Goal: Task Accomplishment & Management: Complete application form

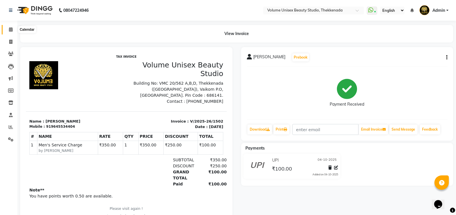
click at [8, 31] on span at bounding box center [11, 29] width 10 height 7
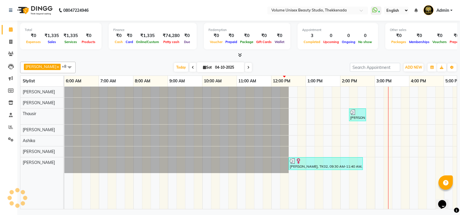
scroll to position [0, 104]
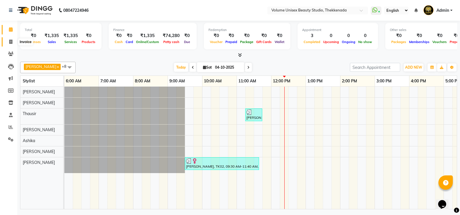
click at [13, 41] on span at bounding box center [11, 42] width 10 height 7
select select "service"
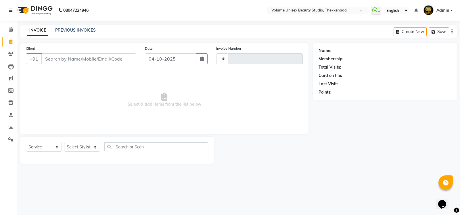
type input "1503"
select select "7432"
click at [54, 60] on input "Client" at bounding box center [88, 59] width 95 height 11
type input "9539171648"
click at [120, 60] on span "Add Client" at bounding box center [121, 59] width 23 height 6
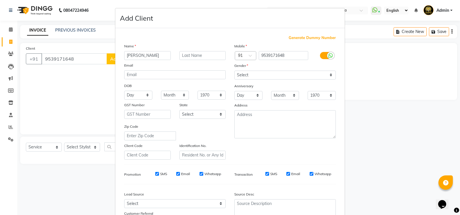
type input "[PERSON_NAME]"
click at [184, 54] on input "text" at bounding box center [203, 55] width 47 height 9
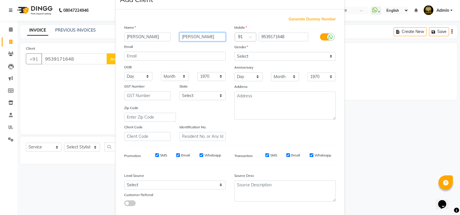
scroll to position [29, 0]
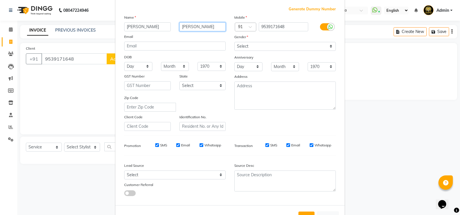
type input "[PERSON_NAME]"
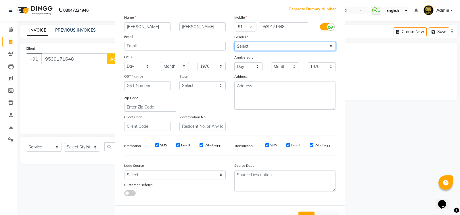
click at [235, 43] on select "Select [DEMOGRAPHIC_DATA] [DEMOGRAPHIC_DATA] Other Prefer Not To Say" at bounding box center [285, 46] width 102 height 9
select select "[DEMOGRAPHIC_DATA]"
click at [234, 42] on select "Select [DEMOGRAPHIC_DATA] [DEMOGRAPHIC_DATA] Other Prefer Not To Say" at bounding box center [285, 46] width 102 height 9
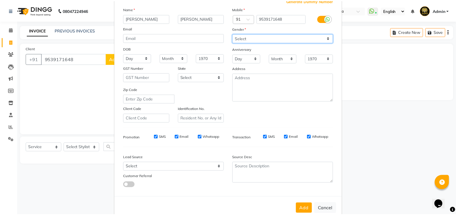
scroll to position [50, 0]
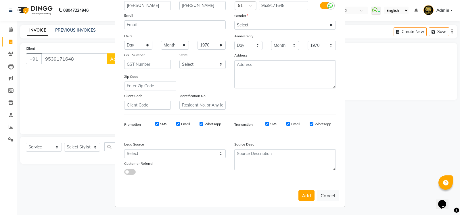
click at [301, 192] on button "Add" at bounding box center [307, 196] width 16 height 10
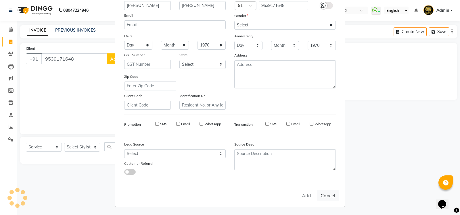
select select
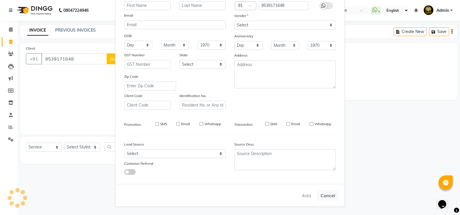
select select
checkbox input "false"
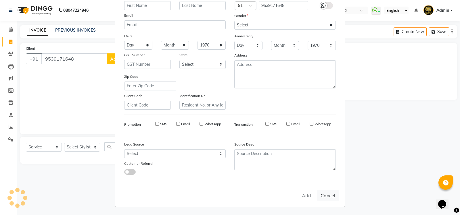
checkbox input "false"
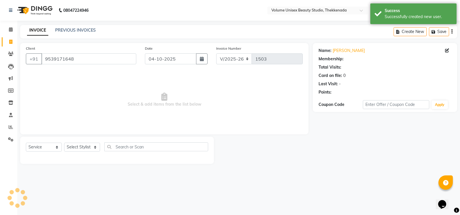
select select "1: Object"
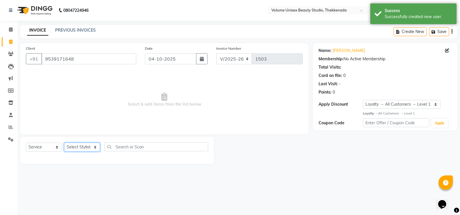
click at [72, 148] on select "Select Stylist [PERSON_NAME] [PERSON_NAME] [PERSON_NAME] [PERSON_NAME] [PERSON_…" at bounding box center [82, 147] width 36 height 9
select select "65214"
click at [64, 143] on select "Select Stylist [PERSON_NAME] [PERSON_NAME] [PERSON_NAME] [PERSON_NAME] [PERSON_…" at bounding box center [82, 147] width 36 height 9
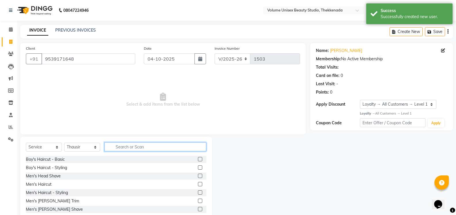
click at [124, 146] on input "text" at bounding box center [155, 147] width 102 height 9
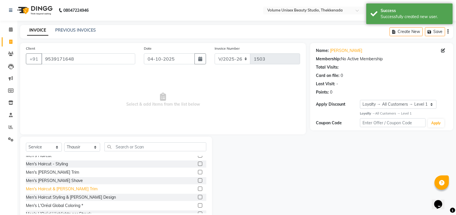
click at [57, 187] on div "Men's Haircut & [PERSON_NAME] Trim" at bounding box center [62, 189] width 72 height 6
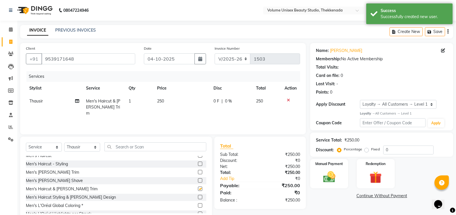
checkbox input "false"
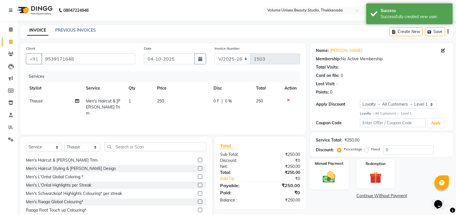
click at [330, 182] on img at bounding box center [329, 177] width 20 height 15
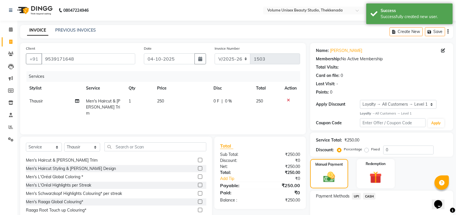
click at [359, 197] on span "UPI" at bounding box center [356, 196] width 9 height 7
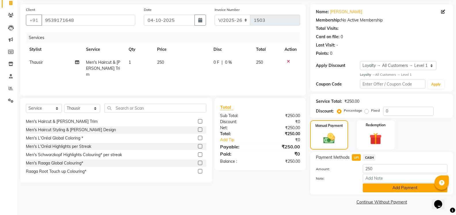
click at [388, 192] on button "Add Payment" at bounding box center [405, 188] width 85 height 9
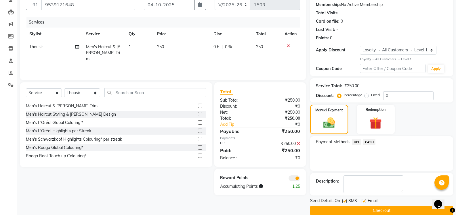
scroll to position [63, 0]
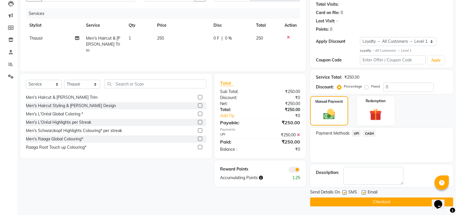
click at [378, 206] on button "Checkout" at bounding box center [381, 202] width 143 height 9
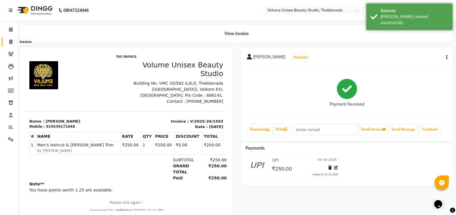
click at [11, 41] on icon at bounding box center [10, 42] width 3 height 4
select select "service"
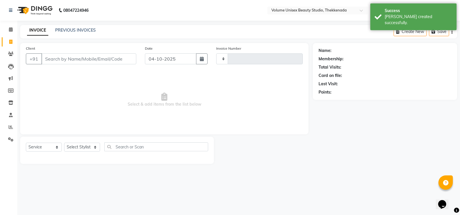
type input "1504"
select select "7432"
click at [12, 32] on span at bounding box center [11, 29] width 10 height 7
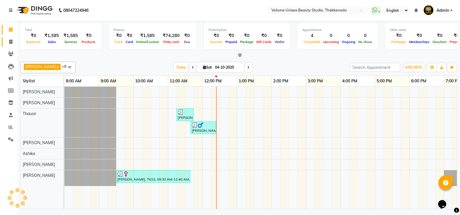
scroll to position [0, 104]
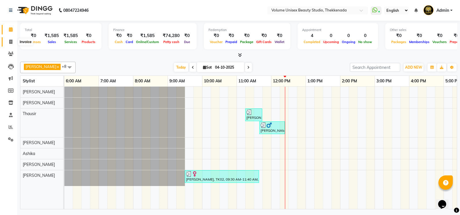
click at [12, 44] on icon at bounding box center [10, 42] width 3 height 4
select select "7432"
select select "service"
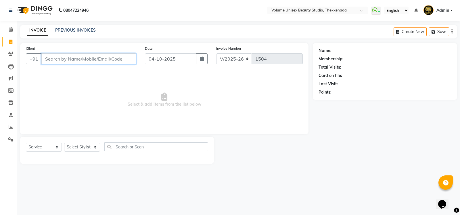
click at [63, 61] on input "Client" at bounding box center [88, 59] width 95 height 11
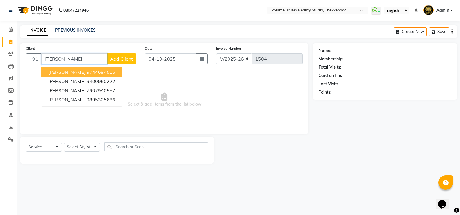
drag, startPoint x: 75, startPoint y: 60, endPoint x: 0, endPoint y: 51, distance: 75.4
click at [0, 51] on app-home "08047224946 Select Location × Volume Unisex Beauty Studio, Thekkenada WhatsApp …" at bounding box center [230, 86] width 460 height 173
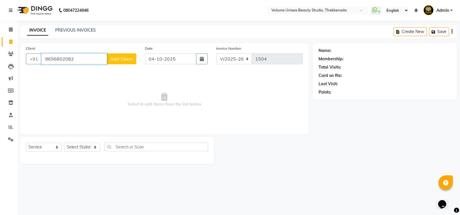
type input "9656802082"
click at [130, 58] on span "Add Client" at bounding box center [121, 59] width 23 height 6
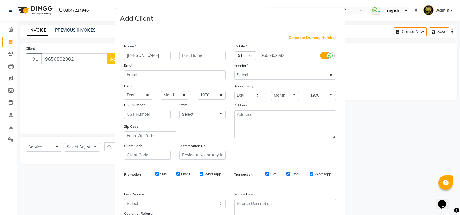
type input "[PERSON_NAME]"
drag, startPoint x: 253, startPoint y: 75, endPoint x: 247, endPoint y: 76, distance: 6.9
click at [252, 75] on select "Select [DEMOGRAPHIC_DATA] [DEMOGRAPHIC_DATA] Other Prefer Not To Say" at bounding box center [285, 75] width 102 height 9
select select "[DEMOGRAPHIC_DATA]"
click at [234, 71] on select "Select [DEMOGRAPHIC_DATA] [DEMOGRAPHIC_DATA] Other Prefer Not To Say" at bounding box center [285, 75] width 102 height 9
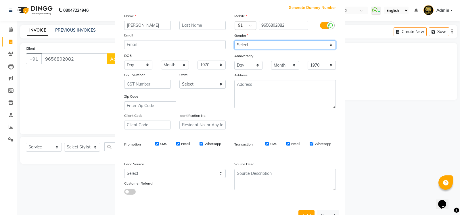
scroll to position [50, 0]
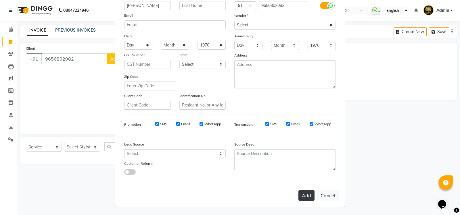
click at [304, 200] on button "Add" at bounding box center [307, 196] width 16 height 10
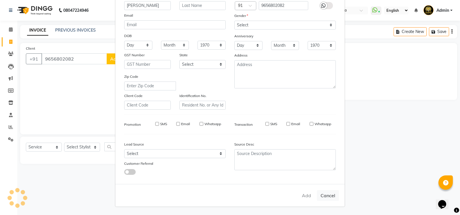
select select
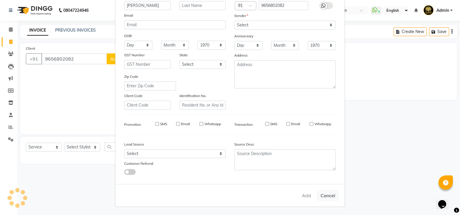
select select
checkbox input "false"
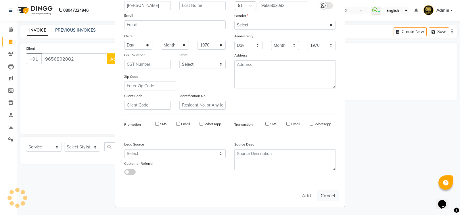
checkbox input "false"
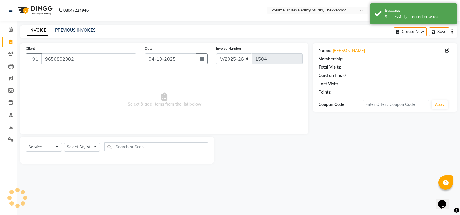
select select "1: Object"
click at [75, 148] on select "Select Stylist [PERSON_NAME] [PERSON_NAME] [PERSON_NAME] [PERSON_NAME] [PERSON_…" at bounding box center [82, 147] width 36 height 9
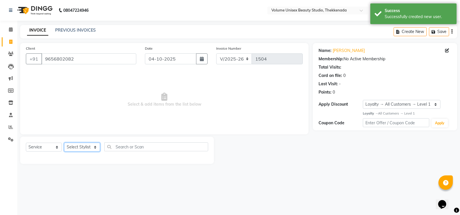
select select "91920"
click at [64, 143] on select "Select Stylist [PERSON_NAME] [PERSON_NAME] [PERSON_NAME] [PERSON_NAME] [PERSON_…" at bounding box center [82, 147] width 36 height 9
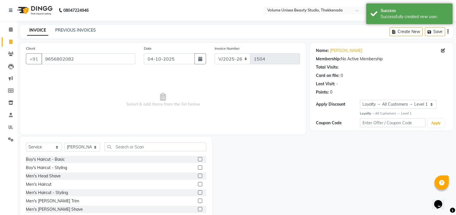
click at [42, 183] on div "Men's Haircut" at bounding box center [39, 185] width 26 height 6
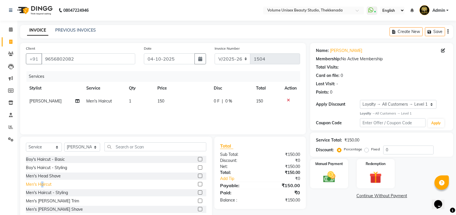
click at [43, 185] on div "Men's Haircut" at bounding box center [39, 185] width 26 height 6
checkbox input "false"
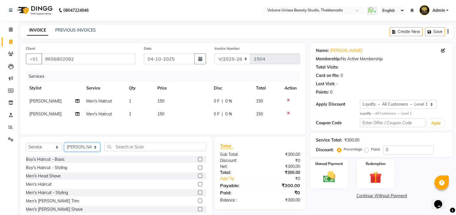
click at [89, 149] on select "Select Stylist [PERSON_NAME] [PERSON_NAME] [PERSON_NAME] [PERSON_NAME] [PERSON_…" at bounding box center [82, 147] width 36 height 9
click at [127, 137] on div "Client [PHONE_NUMBER] Date [DATE] Invoice Number V/2025 V/[PHONE_NUMBER] Servic…" at bounding box center [163, 132] width 294 height 179
click at [39, 116] on span "[PERSON_NAME]" at bounding box center [45, 114] width 32 height 5
select select "91920"
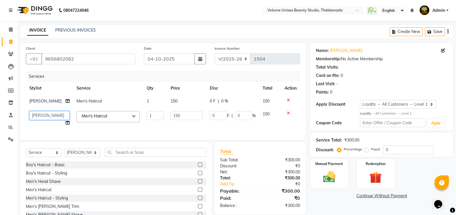
click at [52, 117] on select "[PERSON_NAME] [PERSON_NAME] [PERSON_NAME] [PERSON_NAME] [PERSON_NAME] [PERSON_N…" at bounding box center [49, 115] width 40 height 9
select select "65214"
click at [112, 127] on td "Men's Haircut x Boy's Haircut - Basic Boy's Haircut - Styling Men's Head Shave …" at bounding box center [108, 119] width 70 height 22
click at [151, 125] on td "1" at bounding box center [155, 119] width 24 height 22
drag, startPoint x: 188, startPoint y: 126, endPoint x: 167, endPoint y: 138, distance: 24.3
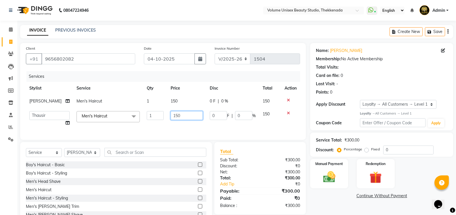
click at [189, 127] on td "150" at bounding box center [186, 119] width 39 height 22
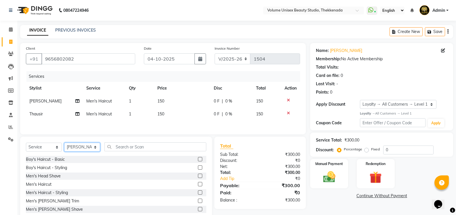
click at [84, 159] on div "Select Service Product Membership Package Voucher Prepaid Gift Card Select Styl…" at bounding box center [116, 179] width 192 height 85
select select "91918"
click at [64, 144] on select "Select Stylist [PERSON_NAME] [PERSON_NAME] [PERSON_NAME] [PERSON_NAME] [PERSON_…" at bounding box center [82, 147] width 36 height 9
click at [54, 160] on div "Boy's Haircut - Basic" at bounding box center [45, 160] width 39 height 6
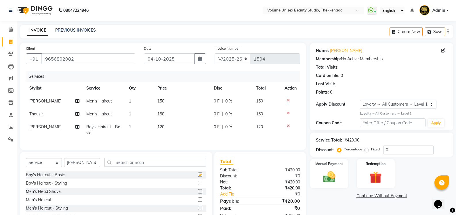
checkbox input "false"
click at [287, 100] on icon at bounding box center [288, 100] width 3 height 4
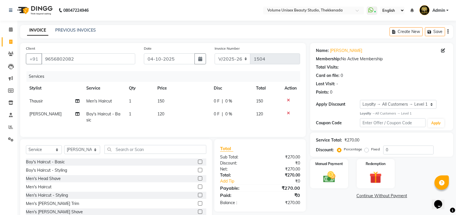
click at [287, 100] on icon at bounding box center [288, 100] width 3 height 4
click at [287, 111] on icon at bounding box center [288, 113] width 3 height 4
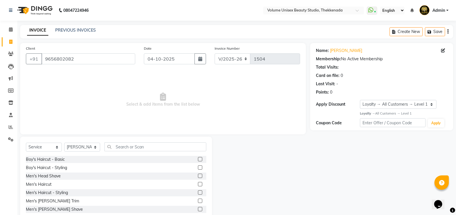
click at [287, 100] on span "Select & add items from the list below" at bounding box center [163, 100] width 274 height 58
drag, startPoint x: 112, startPoint y: 61, endPoint x: 0, endPoint y: 61, distance: 112.2
click at [0, 61] on app-home "08047224946 Select Location × Volume Unisex Beauty Studio, Thekkenada WhatsApp …" at bounding box center [228, 115] width 456 height 230
click at [9, 54] on icon at bounding box center [10, 54] width 5 height 4
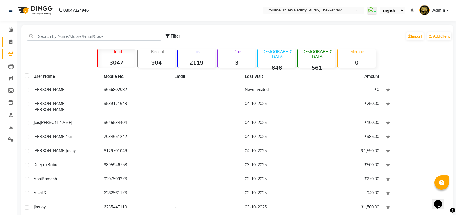
click at [5, 45] on link "Invoice" at bounding box center [9, 41] width 14 height 9
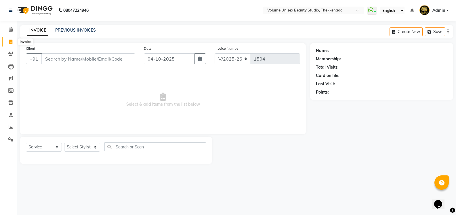
click at [10, 42] on icon at bounding box center [10, 42] width 3 height 4
select select "service"
select select "7432"
type input "1504"
click at [50, 58] on input "Client" at bounding box center [88, 59] width 95 height 11
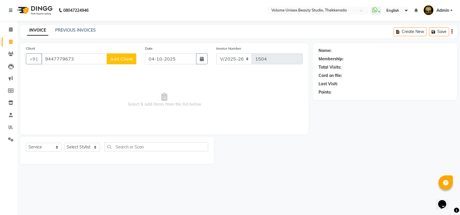
type input "9447779673"
click at [130, 58] on span "Add Client" at bounding box center [121, 59] width 23 height 6
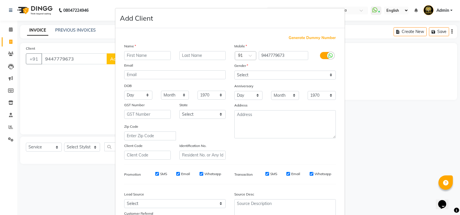
click at [132, 56] on input "text" at bounding box center [147, 55] width 47 height 9
type input "[PERSON_NAME]"
type input "Ashokan"
drag, startPoint x: 239, startPoint y: 75, endPoint x: 236, endPoint y: 73, distance: 3.6
click at [240, 73] on select "Select [DEMOGRAPHIC_DATA] [DEMOGRAPHIC_DATA] Other Prefer Not To Say" at bounding box center [285, 75] width 102 height 9
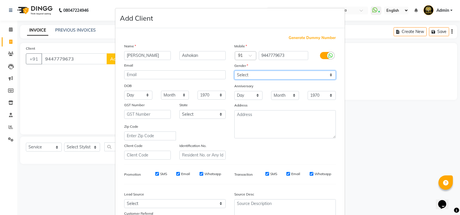
select select "[DEMOGRAPHIC_DATA]"
click at [234, 71] on select "Select [DEMOGRAPHIC_DATA] [DEMOGRAPHIC_DATA] Other Prefer Not To Say" at bounding box center [285, 75] width 102 height 9
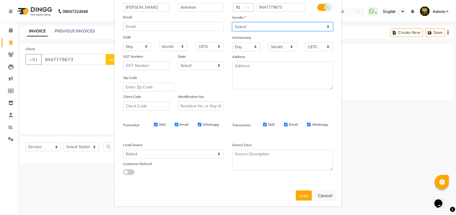
scroll to position [50, 0]
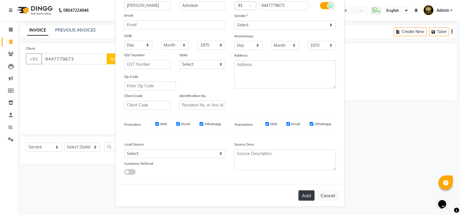
click at [308, 199] on button "Add" at bounding box center [307, 196] width 16 height 10
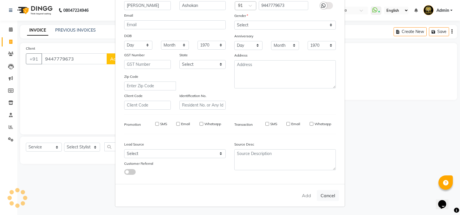
select select
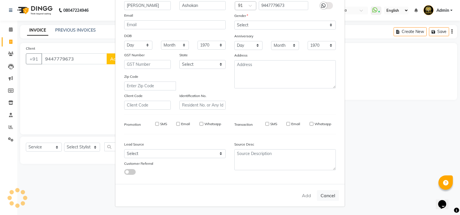
select select
checkbox input "false"
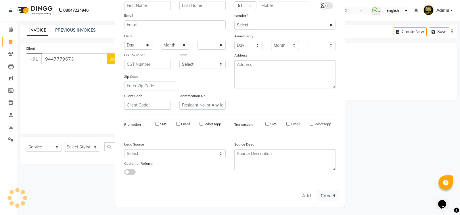
checkbox input "false"
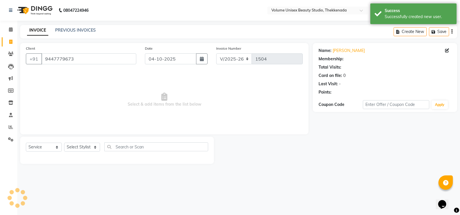
select select "1: Object"
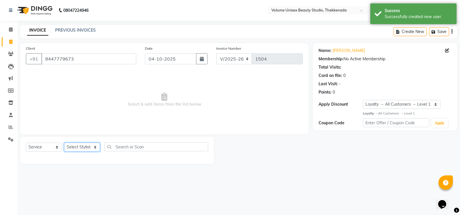
click at [77, 146] on select "Select Stylist [PERSON_NAME] [PERSON_NAME] [PERSON_NAME] [PERSON_NAME] [PERSON_…" at bounding box center [82, 147] width 36 height 9
select select "89555"
click at [64, 143] on select "Select Stylist [PERSON_NAME] [PERSON_NAME] [PERSON_NAME] [PERSON_NAME] [PERSON_…" at bounding box center [82, 147] width 36 height 9
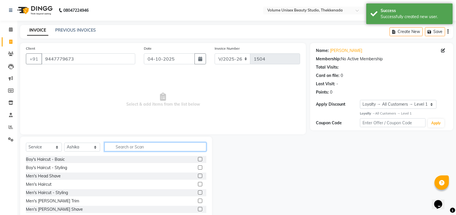
click at [116, 146] on input "text" at bounding box center [155, 147] width 102 height 9
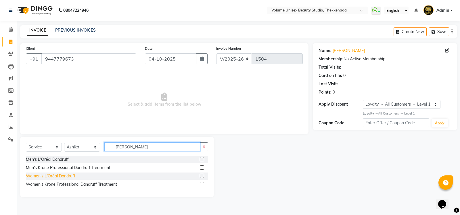
type input "[PERSON_NAME]"
click at [65, 176] on div "Women's L'Oréal Dandruff" at bounding box center [50, 176] width 49 height 6
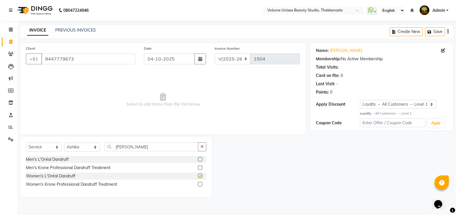
checkbox input "false"
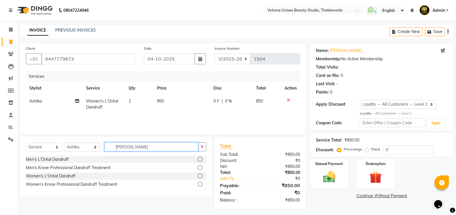
drag, startPoint x: 135, startPoint y: 146, endPoint x: 79, endPoint y: 143, distance: 56.7
click at [88, 143] on div "Select Service Product Membership Package Voucher Prepaid Gift Card Select Styl…" at bounding box center [116, 150] width 180 height 14
type input "hair spa"
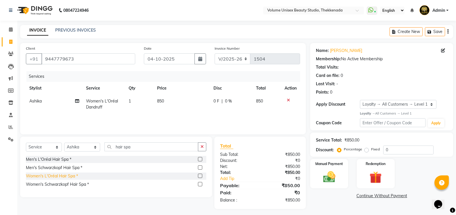
click at [68, 175] on div "Women's L'Oréal Hair Spa *" at bounding box center [52, 176] width 52 height 6
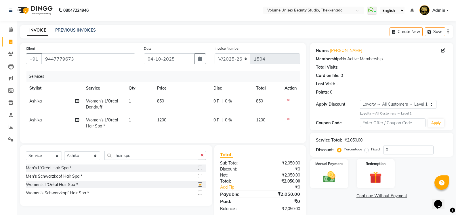
checkbox input "false"
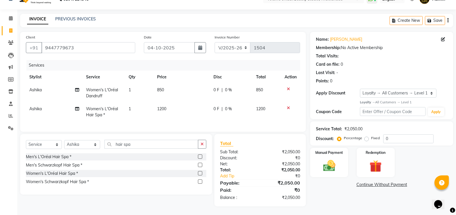
click at [212, 86] on td "0 F | 0 %" at bounding box center [231, 93] width 43 height 19
select select "89555"
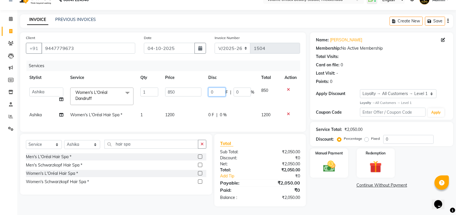
drag, startPoint x: 215, startPoint y: 87, endPoint x: 211, endPoint y: 88, distance: 4.5
click at [211, 88] on input "0" at bounding box center [216, 92] width 17 height 9
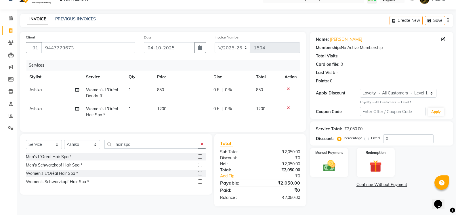
click at [202, 93] on td "850" at bounding box center [182, 93] width 57 height 19
select select "89555"
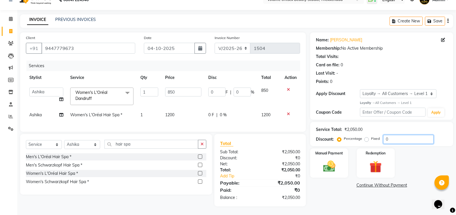
drag, startPoint x: 392, startPoint y: 134, endPoint x: 385, endPoint y: 134, distance: 7.8
click at [385, 135] on input "0" at bounding box center [408, 139] width 50 height 9
click at [371, 136] on label "Fixed" at bounding box center [375, 138] width 9 height 5
click at [366, 137] on input "Fixed" at bounding box center [368, 139] width 4 height 4
radio input "true"
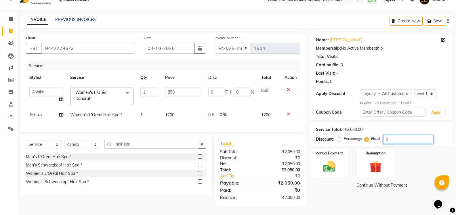
click at [371, 135] on div "Percentage Fixed 0" at bounding box center [385, 139] width 95 height 9
type input "2"
type input "0.83"
type input "0.1"
type input "25"
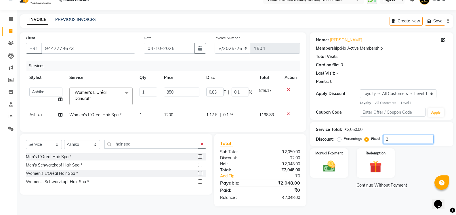
type input "10.37"
type input "1.22"
type input "250"
type input "103.66"
type input "12.2"
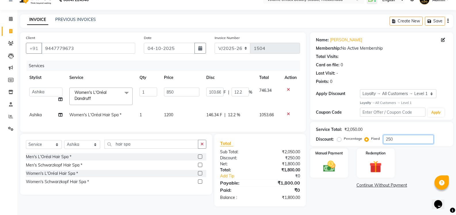
type input "250"
click at [331, 163] on img at bounding box center [329, 166] width 20 height 15
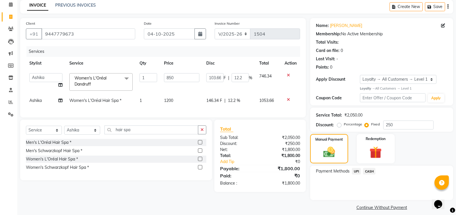
scroll to position [30, 0]
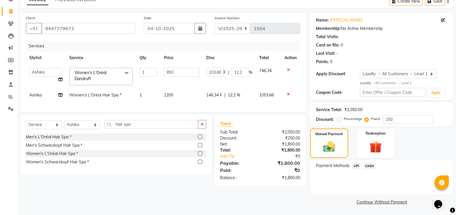
click at [357, 167] on span "UPI" at bounding box center [356, 166] width 9 height 7
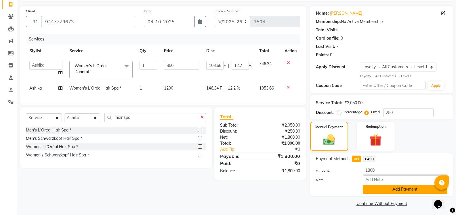
scroll to position [39, 0]
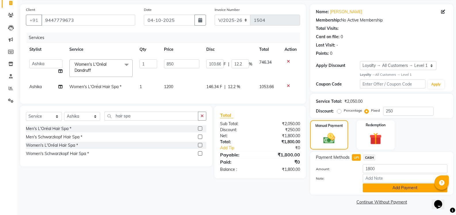
click at [385, 189] on button "Add Payment" at bounding box center [405, 188] width 85 height 9
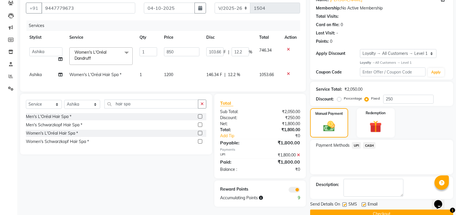
scroll to position [63, 0]
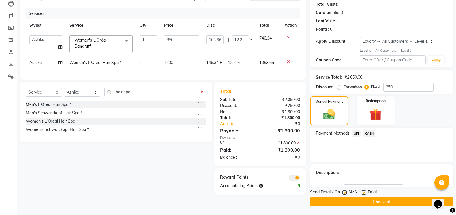
click at [370, 202] on button "Checkout" at bounding box center [381, 202] width 143 height 9
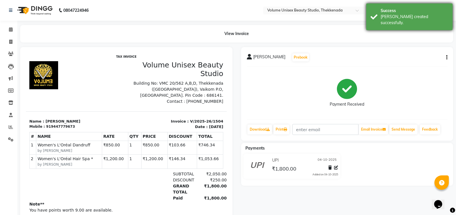
click at [411, 11] on div "Success" at bounding box center [415, 11] width 68 height 6
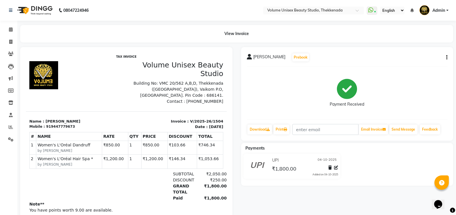
click at [306, 24] on div "08047224946 Select Location × Volume Unisex Beauty Studio, Thekkenada WhatsApp …" at bounding box center [228, 123] width 456 height 247
drag, startPoint x: 205, startPoint y: 197, endPoint x: 212, endPoint y: 197, distance: 6.9
click at [212, 197] on div "₹1,800.00" at bounding box center [212, 199] width 28 height 6
click at [203, 198] on div "₹1,800.00" at bounding box center [212, 199] width 28 height 6
drag, startPoint x: 203, startPoint y: 198, endPoint x: 214, endPoint y: 198, distance: 11.8
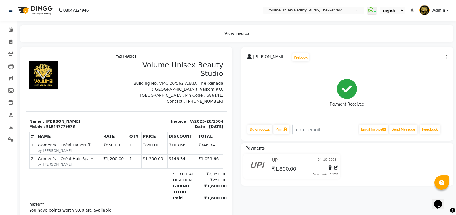
click at [214, 198] on div "₹1,800.00" at bounding box center [212, 199] width 28 height 6
drag, startPoint x: 211, startPoint y: 190, endPoint x: 210, endPoint y: 184, distance: 5.9
click at [211, 189] on div "₹1,800.00" at bounding box center [212, 190] width 28 height 12
click at [210, 184] on div "₹1,800.00" at bounding box center [212, 190] width 28 height 12
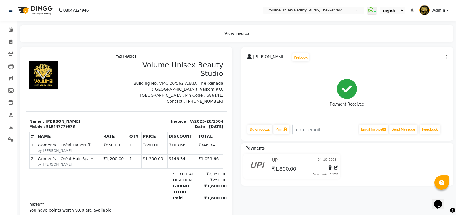
click at [205, 185] on div "₹1,800.00" at bounding box center [212, 190] width 28 height 12
click at [207, 175] on div "₹2,050.00" at bounding box center [212, 174] width 28 height 6
drag, startPoint x: 12, startPoint y: 43, endPoint x: 30, endPoint y: 43, distance: 17.5
click at [13, 43] on span at bounding box center [11, 42] width 10 height 7
select select "7432"
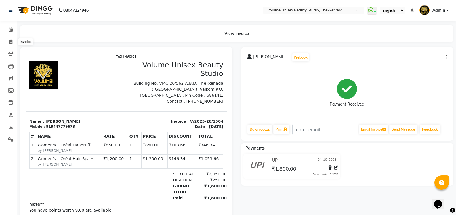
select select "service"
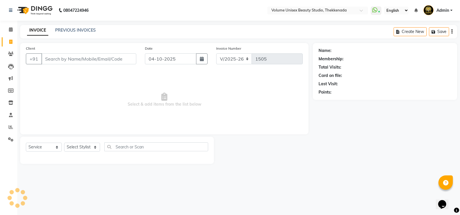
click at [54, 58] on input "Client" at bounding box center [88, 59] width 95 height 11
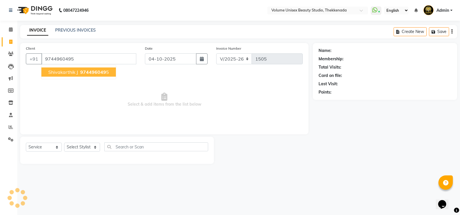
type input "9744960495"
select select "1: Object"
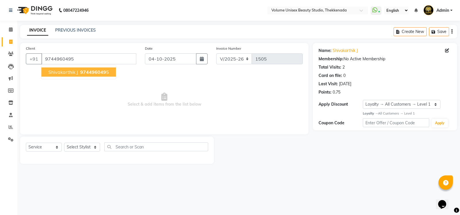
click at [65, 74] on span "Shivakarthik J" at bounding box center [63, 72] width 30 height 6
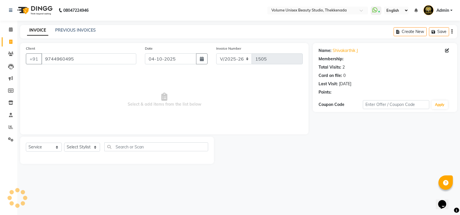
select select "1: Object"
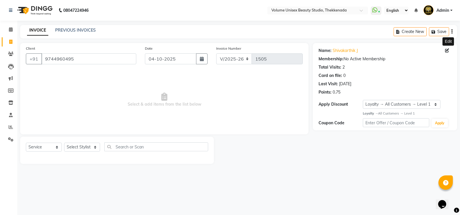
click at [447, 52] on icon at bounding box center [447, 51] width 4 height 4
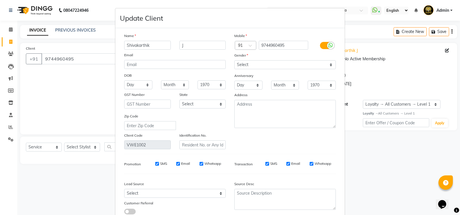
drag, startPoint x: 153, startPoint y: 47, endPoint x: 42, endPoint y: 38, distance: 111.1
click at [46, 42] on ngb-modal-window "Update Client Name Shivakarthik J Email DOB Day 01 02 03 04 05 06 07 08 09 10 1…" at bounding box center [230, 107] width 460 height 215
type input "[PERSON_NAME]"
drag, startPoint x: 188, startPoint y: 44, endPoint x: 140, endPoint y: 45, distance: 48.1
click at [146, 47] on div "[PERSON_NAME] J" at bounding box center [175, 45] width 110 height 9
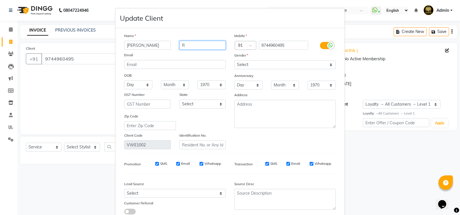
type input "R"
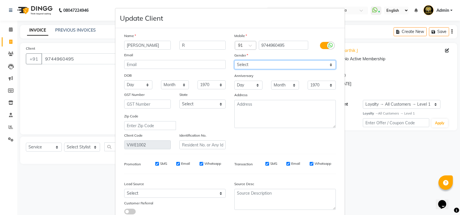
click at [244, 67] on select "Select [DEMOGRAPHIC_DATA] [DEMOGRAPHIC_DATA] Other Prefer Not To Say" at bounding box center [285, 64] width 102 height 9
select select "[DEMOGRAPHIC_DATA]"
click at [234, 60] on select "Select [DEMOGRAPHIC_DATA] [DEMOGRAPHIC_DATA] Other Prefer Not To Say" at bounding box center [285, 64] width 102 height 9
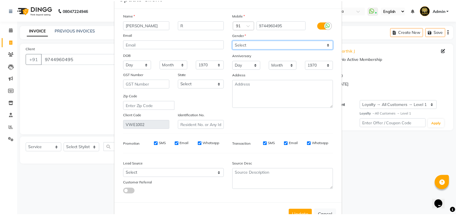
scroll to position [40, 0]
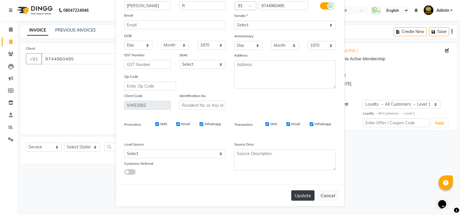
click at [304, 194] on button "Update" at bounding box center [302, 196] width 23 height 10
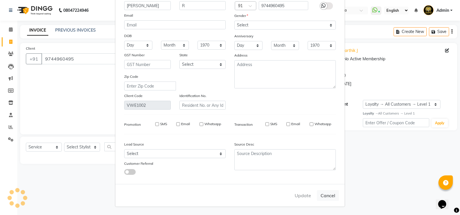
select select
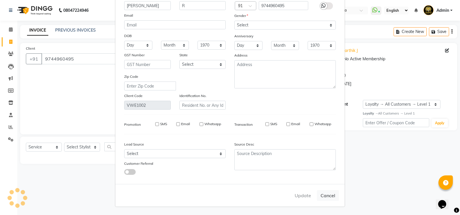
select select
checkbox input "false"
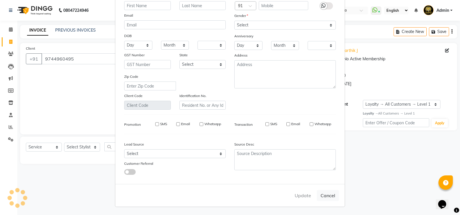
checkbox input "false"
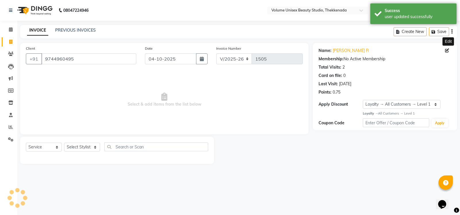
select select "1: Object"
click at [77, 146] on select "Select Stylist [PERSON_NAME] [PERSON_NAME] [PERSON_NAME] [PERSON_NAME] [PERSON_…" at bounding box center [82, 147] width 36 height 9
click at [64, 143] on select "Select Stylist [PERSON_NAME] [PERSON_NAME] [PERSON_NAME] [PERSON_NAME] [PERSON_…" at bounding box center [82, 147] width 36 height 9
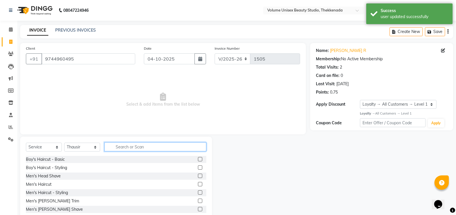
click at [129, 148] on input "text" at bounding box center [155, 147] width 102 height 9
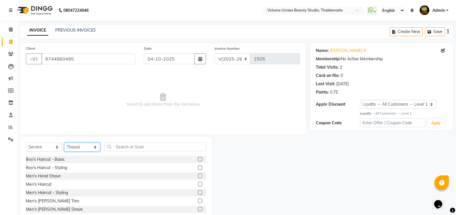
click at [76, 145] on select "Select Stylist [PERSON_NAME] [PERSON_NAME] [PERSON_NAME] [PERSON_NAME] [PERSON_…" at bounding box center [82, 147] width 36 height 9
select select "91918"
click at [64, 143] on select "Select Stylist [PERSON_NAME] [PERSON_NAME] [PERSON_NAME] [PERSON_NAME] [PERSON_…" at bounding box center [82, 147] width 36 height 9
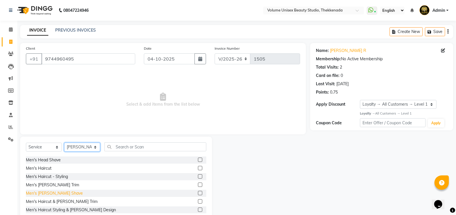
scroll to position [29, 0]
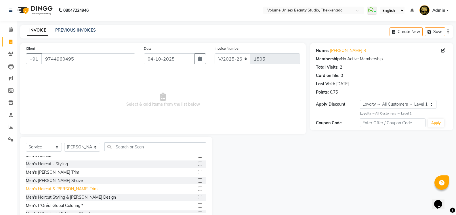
click at [58, 188] on div "Men's Haircut & [PERSON_NAME] Trim" at bounding box center [62, 189] width 72 height 6
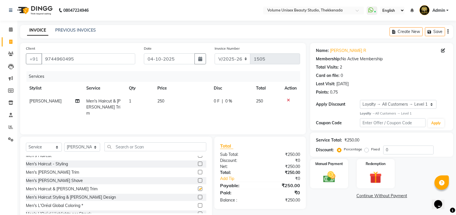
checkbox input "false"
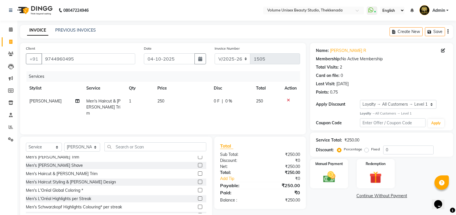
scroll to position [115, 0]
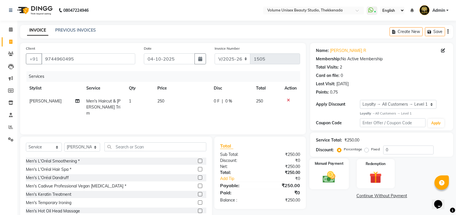
click at [331, 180] on img at bounding box center [329, 177] width 20 height 15
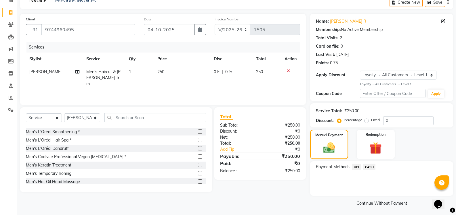
scroll to position [30, 0]
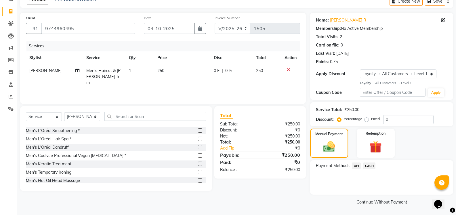
click at [357, 167] on span "UPI" at bounding box center [356, 166] width 9 height 7
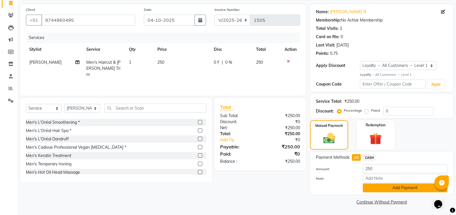
click at [394, 191] on button "Add Payment" at bounding box center [405, 188] width 85 height 9
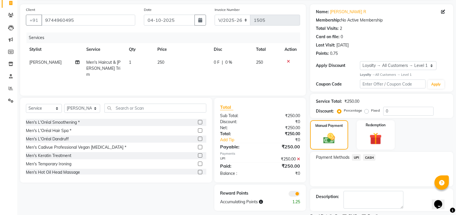
scroll to position [63, 0]
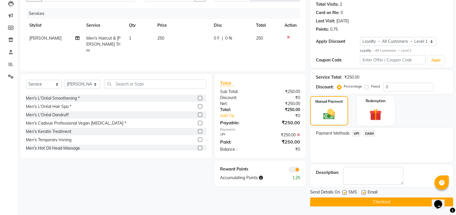
click at [388, 204] on button "Checkout" at bounding box center [381, 202] width 143 height 9
